Goal: Task Accomplishment & Management: Use online tool/utility

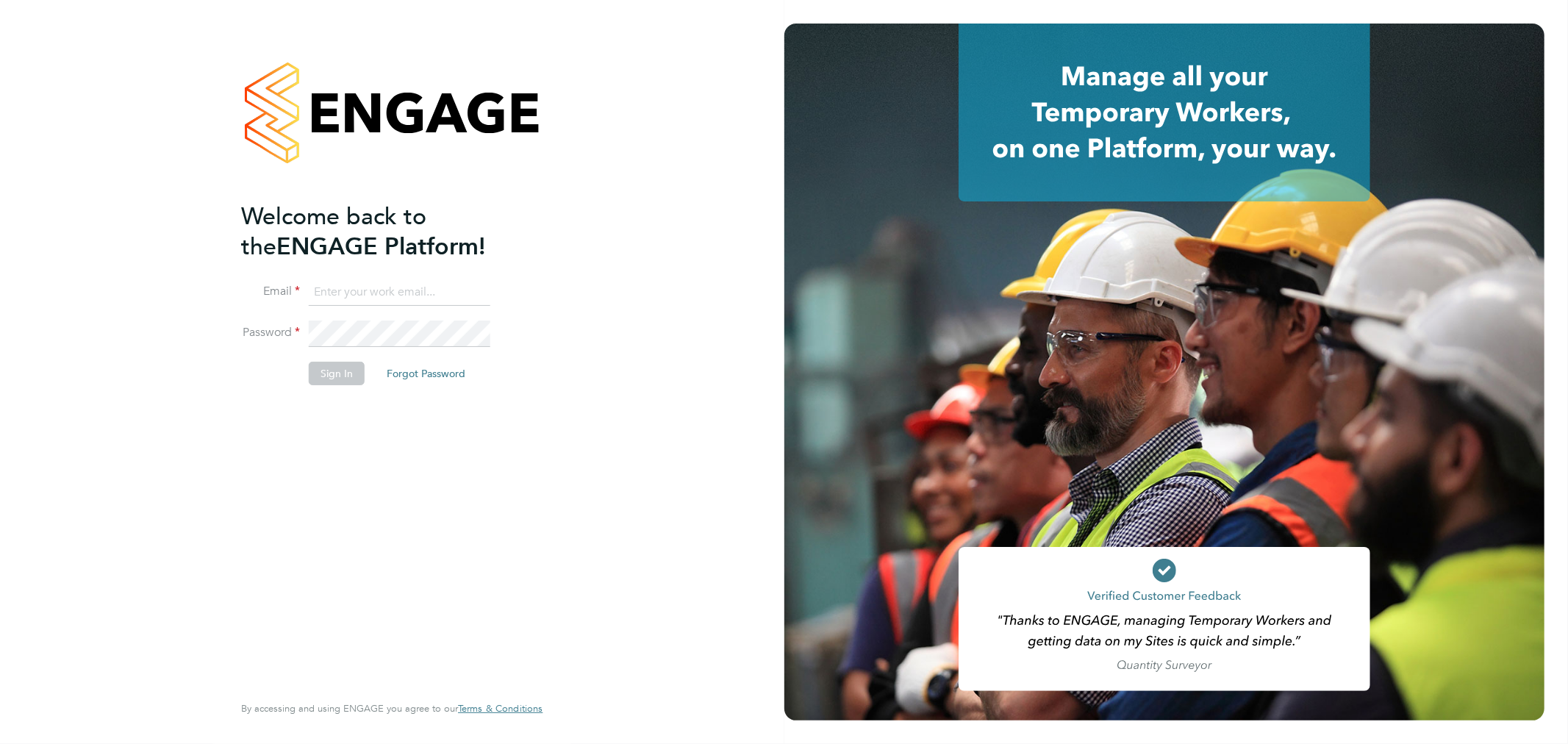
type input "[PERSON_NAME][EMAIL_ADDRESS][PERSON_NAME][DOMAIN_NAME]"
click at [354, 370] on button "Sign In" at bounding box center [336, 372] width 56 height 24
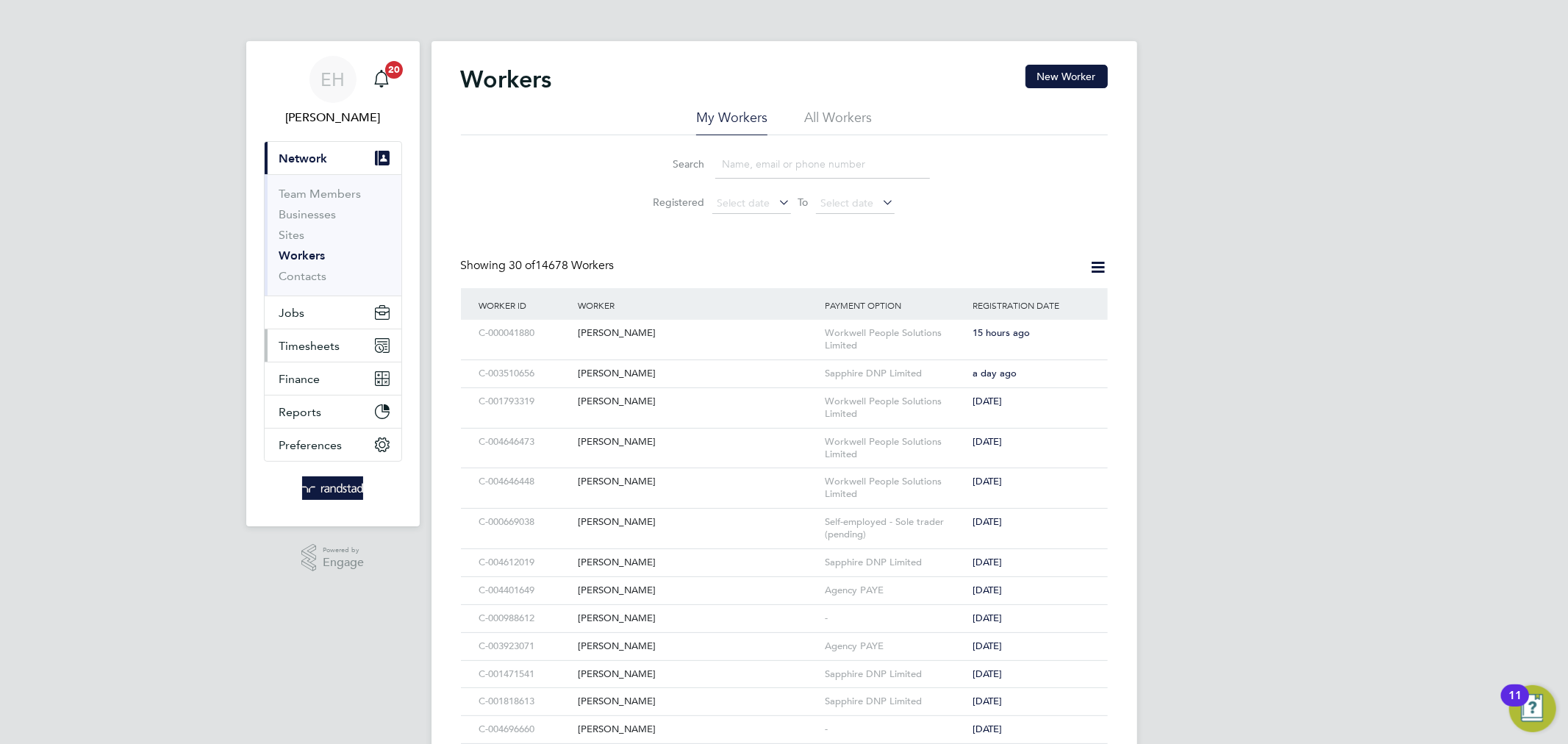
click at [310, 340] on span "Timesheets" at bounding box center [310, 345] width 61 height 14
click at [308, 337] on button "Timesheets" at bounding box center [332, 345] width 136 height 32
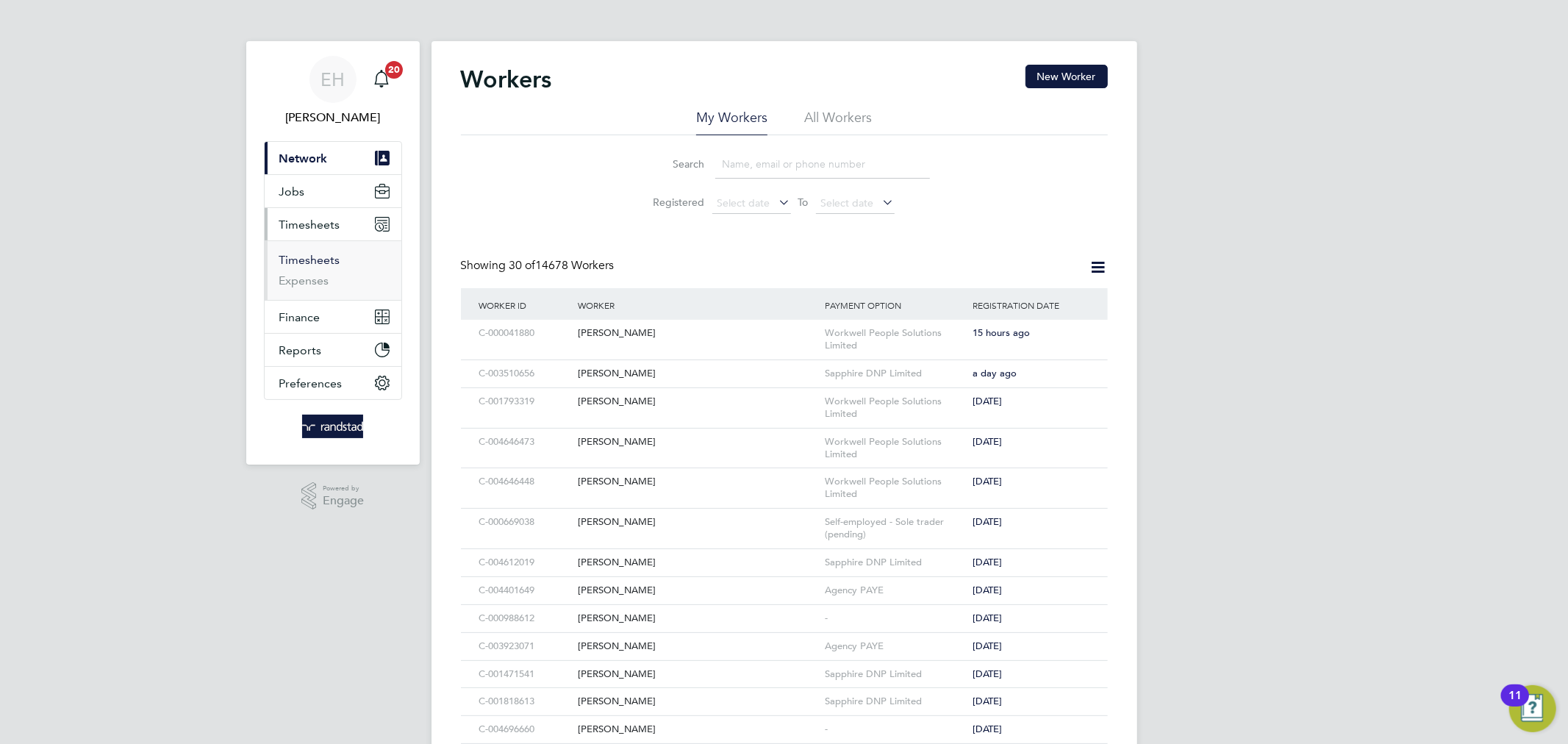
click at [304, 261] on link "Timesheets" at bounding box center [310, 260] width 61 height 14
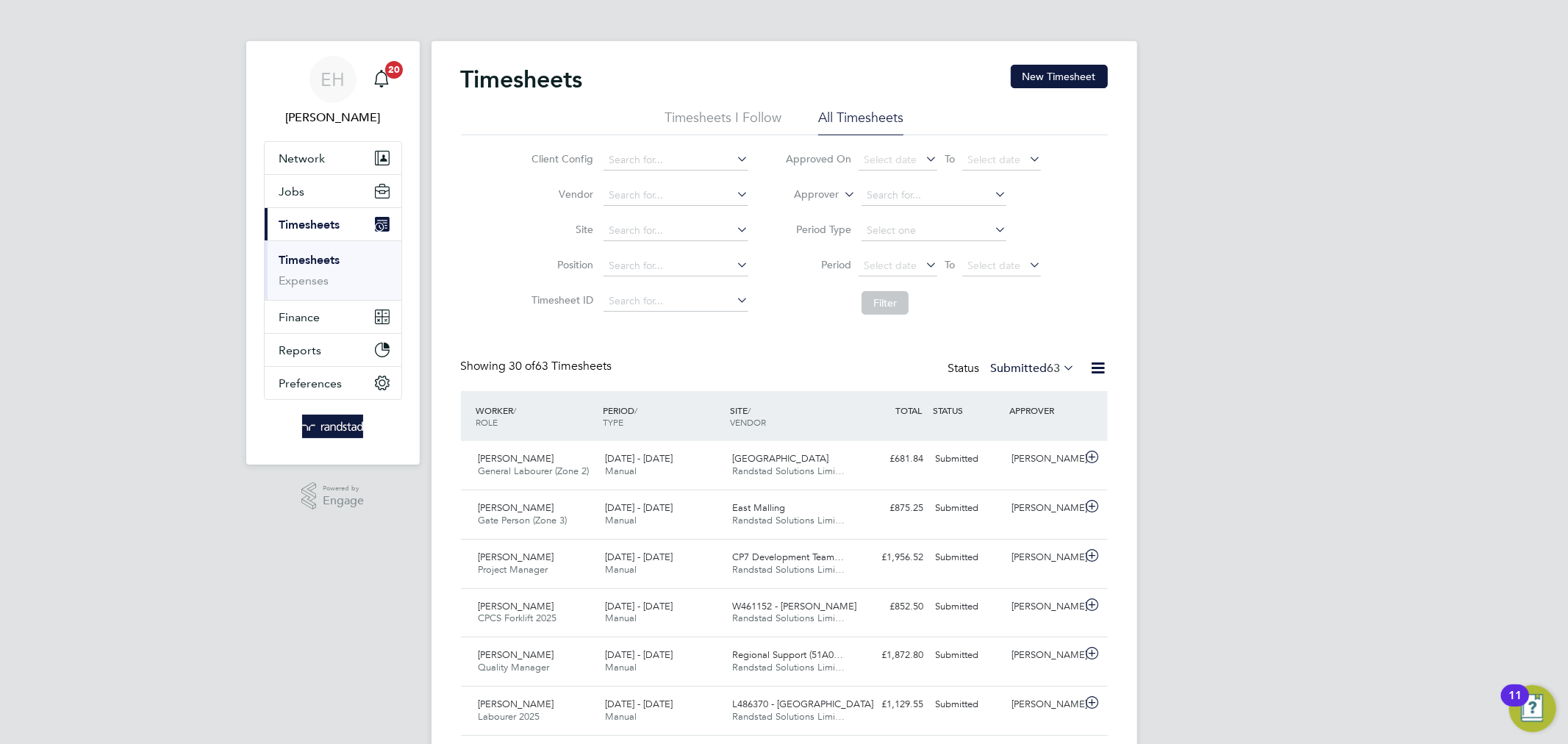
click at [841, 196] on icon at bounding box center [841, 190] width 0 height 13
click at [832, 210] on li "Worker" at bounding box center [803, 212] width 72 height 19
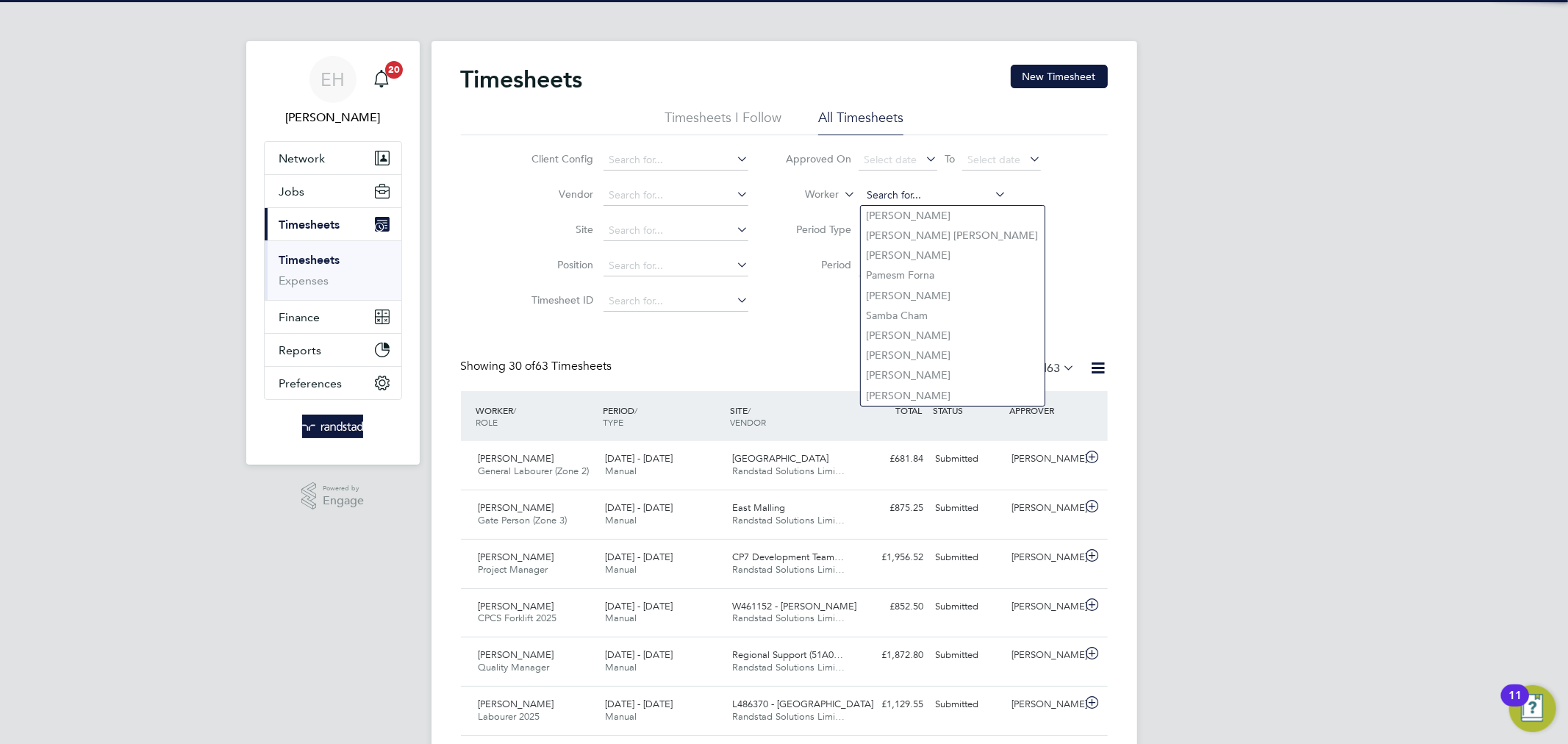
type input "g"
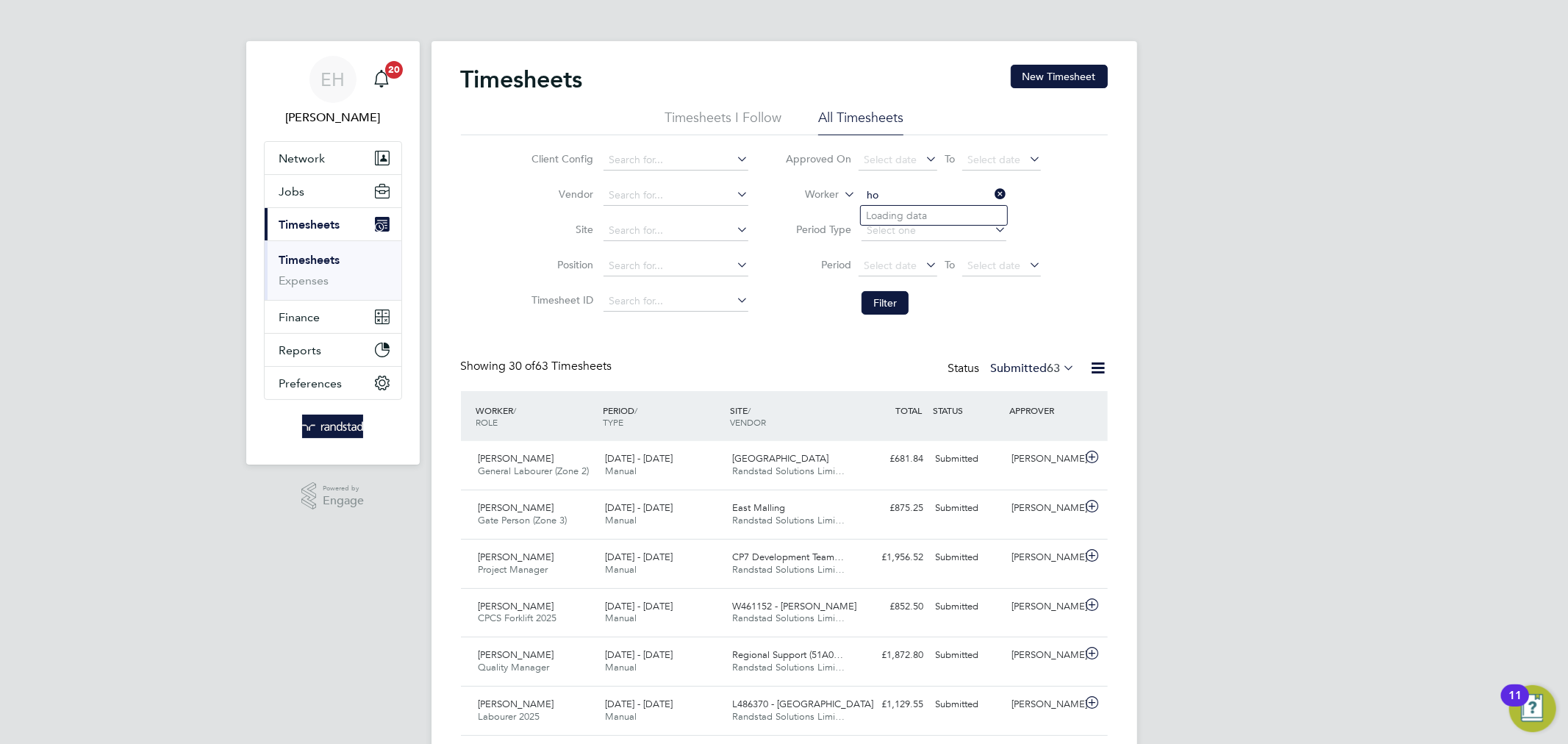
type input "h"
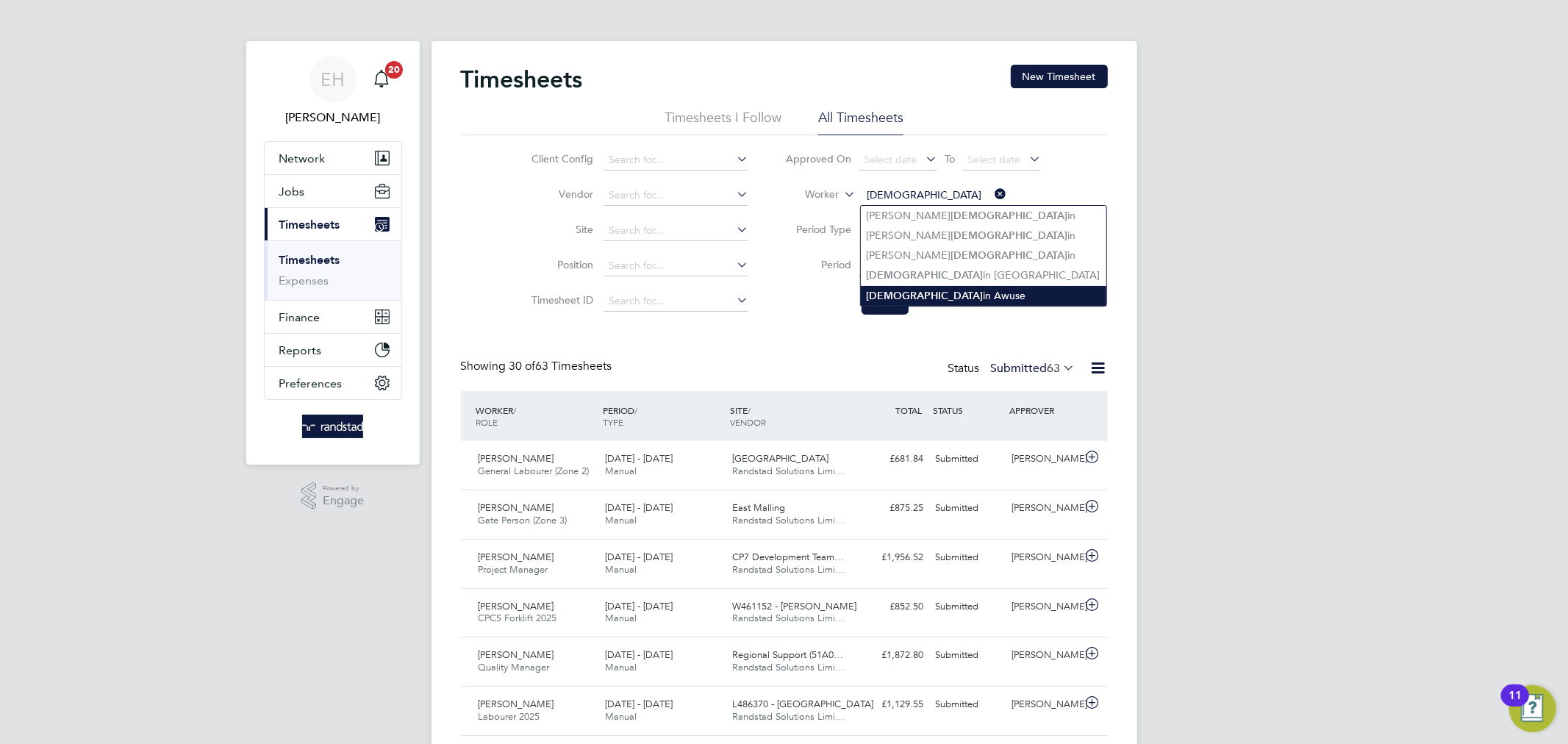
click at [927, 293] on li "Godw in Awuse" at bounding box center [984, 295] width 246 height 20
type input "Godwin Awuse"
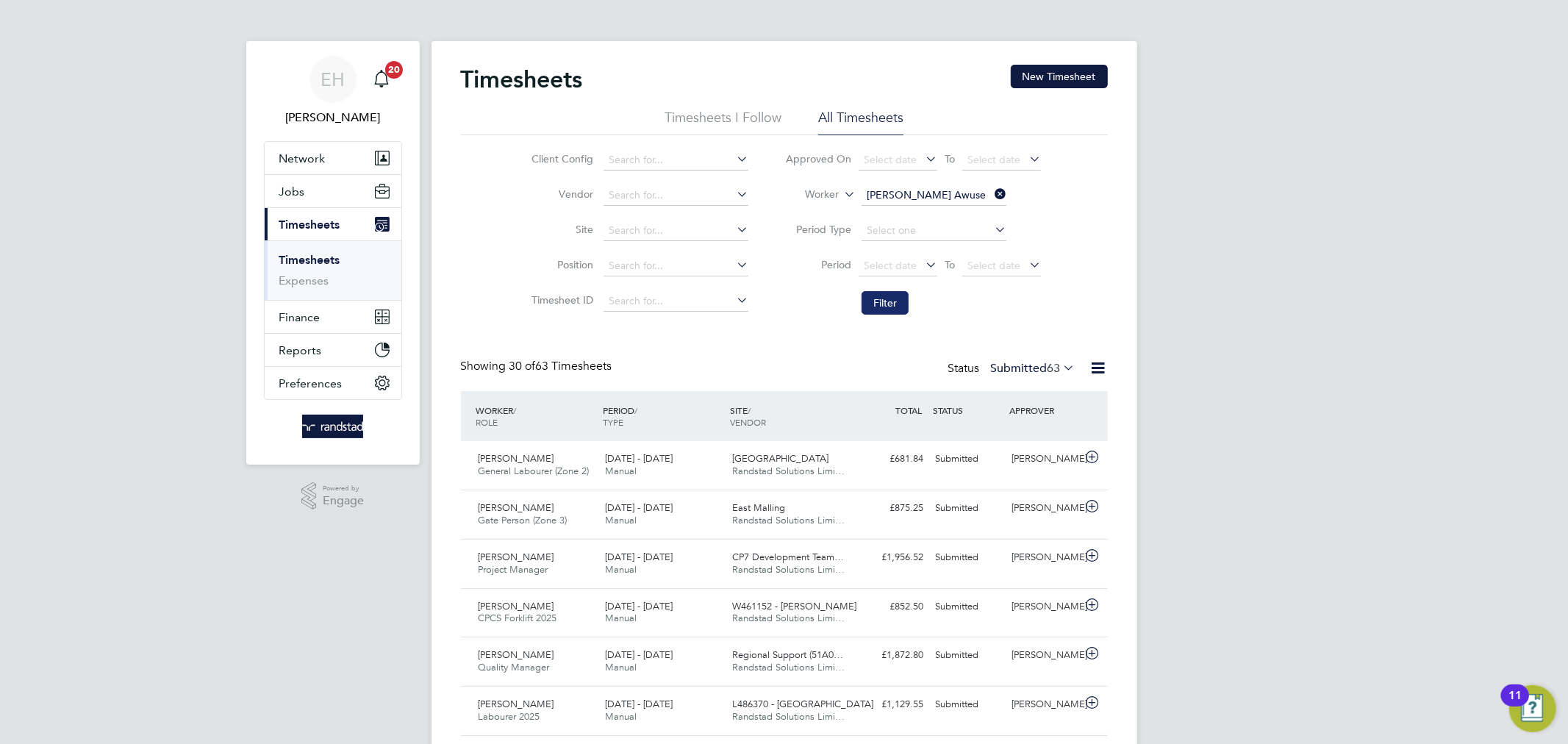
click at [899, 303] on button "Filter" at bounding box center [886, 302] width 47 height 24
